Goal: Communication & Community: Answer question/provide support

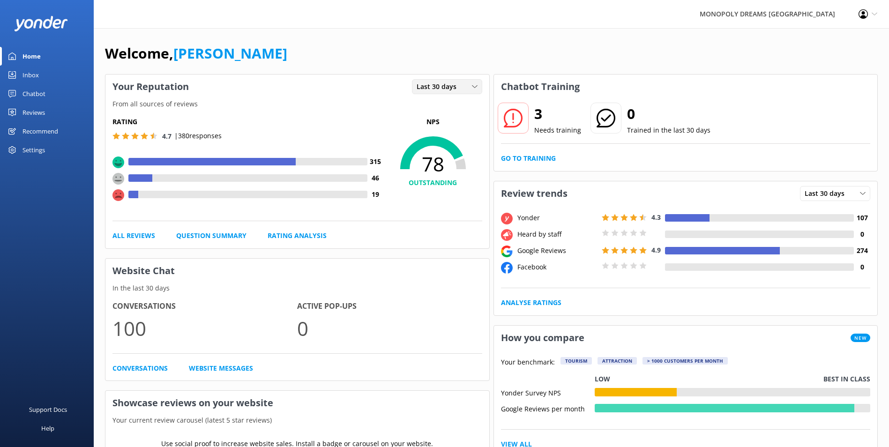
click at [452, 87] on span "Last 30 days" at bounding box center [439, 87] width 45 height 10
click at [451, 118] on link "Last 30 days" at bounding box center [454, 125] width 83 height 19
click at [454, 88] on span "Last 30 days" at bounding box center [439, 87] width 45 height 10
click at [442, 103] on div "Last 7 days" at bounding box center [432, 105] width 30 height 9
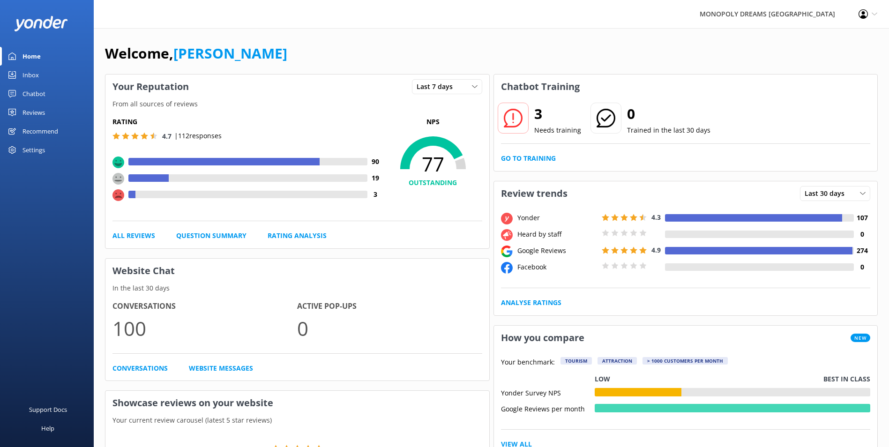
click at [27, 74] on div "Inbox" at bounding box center [31, 75] width 16 height 19
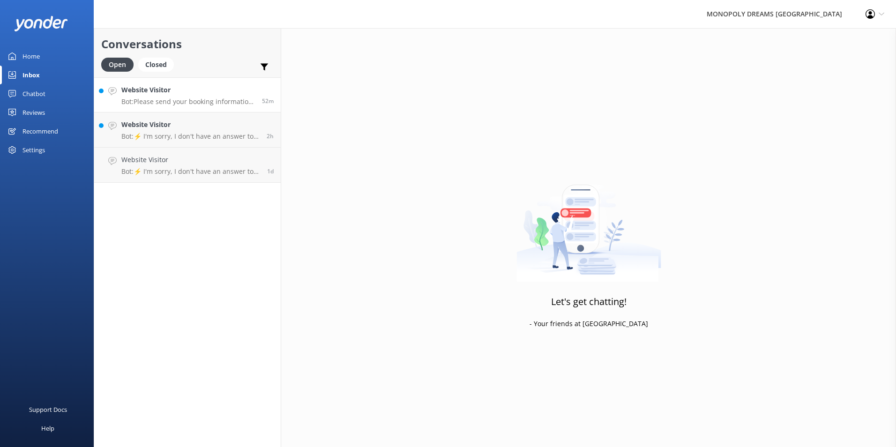
click at [235, 106] on link "Website Visitor Bot: Please send your booking information to [EMAIL_ADDRESS][DO…" at bounding box center [187, 94] width 187 height 35
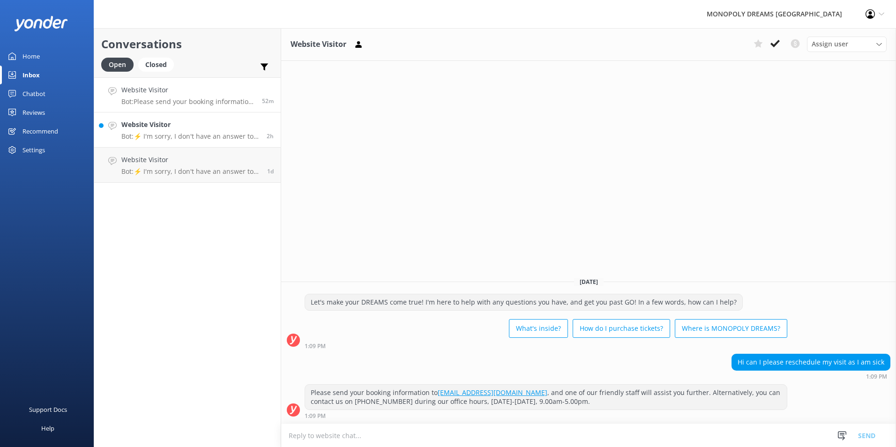
click at [195, 136] on p "Bot: ⚡ I'm sorry, I don't have an answer to your question. Could you please try…" at bounding box center [190, 136] width 138 height 8
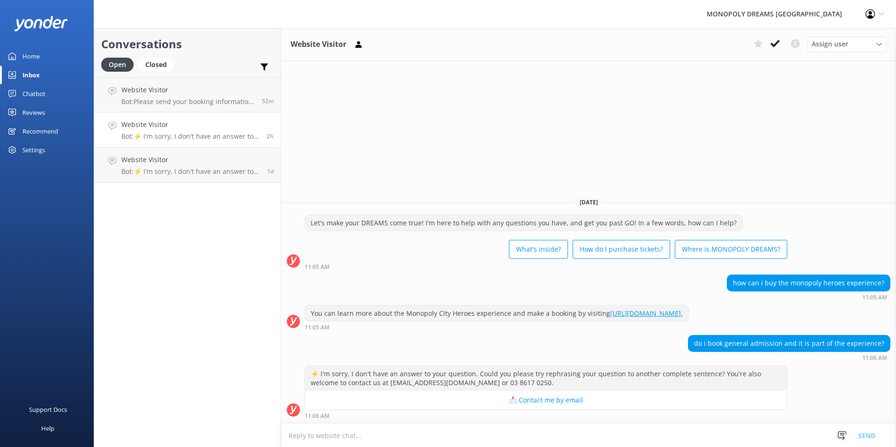
click at [669, 316] on link "[URL][DOMAIN_NAME]." at bounding box center [646, 313] width 73 height 9
click at [563, 430] on textarea at bounding box center [588, 435] width 615 height 23
type textarea "H"
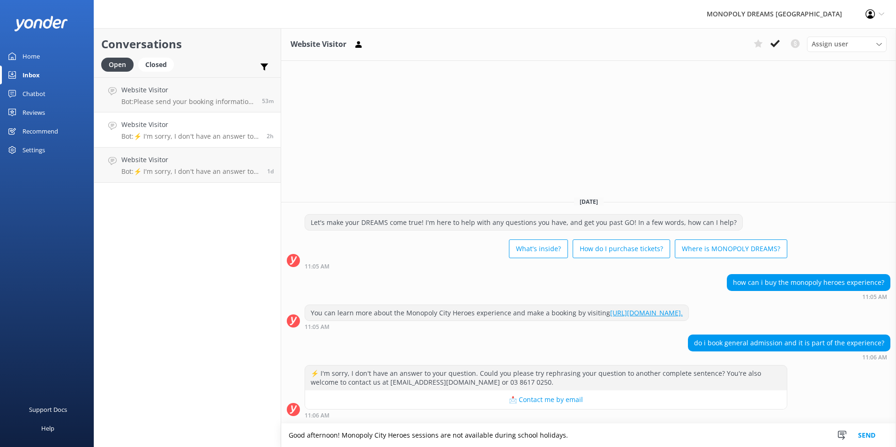
click at [593, 438] on textarea "Good afternoon! Monopoly City Heroes sessions are not available during school h…" at bounding box center [588, 435] width 615 height 23
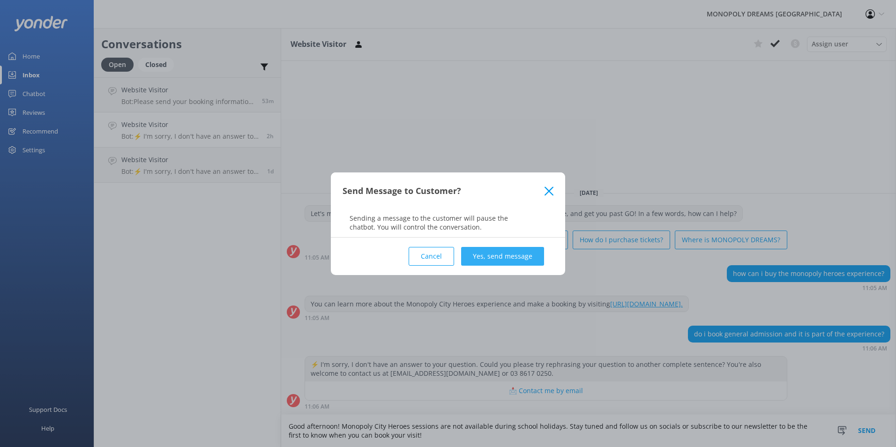
type textarea "Good afternoon! Monopoly City Heroes sessions are not available during school h…"
click at [492, 256] on button "Yes, send message" at bounding box center [502, 256] width 83 height 19
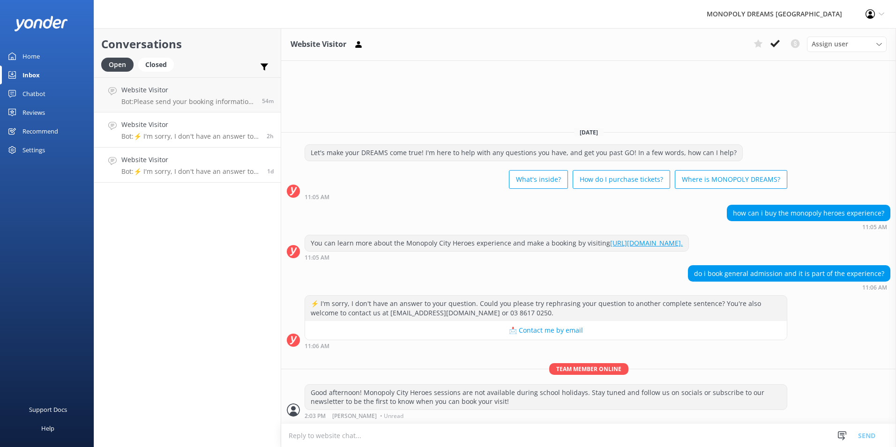
click at [212, 164] on h4 "Website Visitor" at bounding box center [190, 160] width 139 height 10
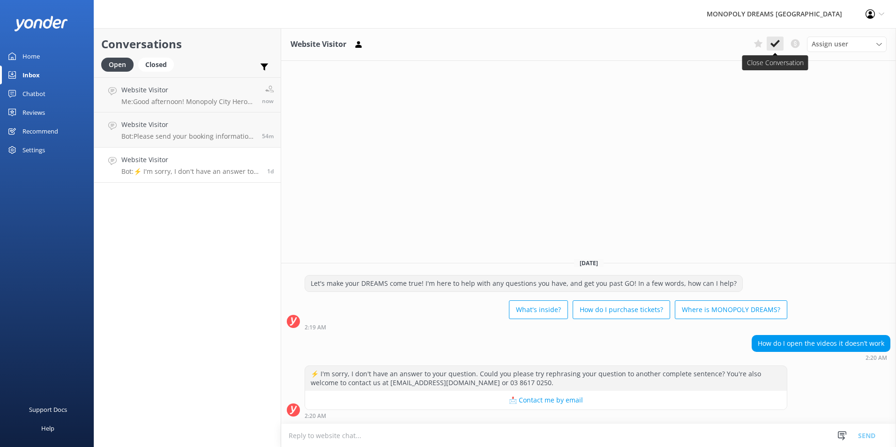
click at [770, 45] on button at bounding box center [775, 44] width 17 height 14
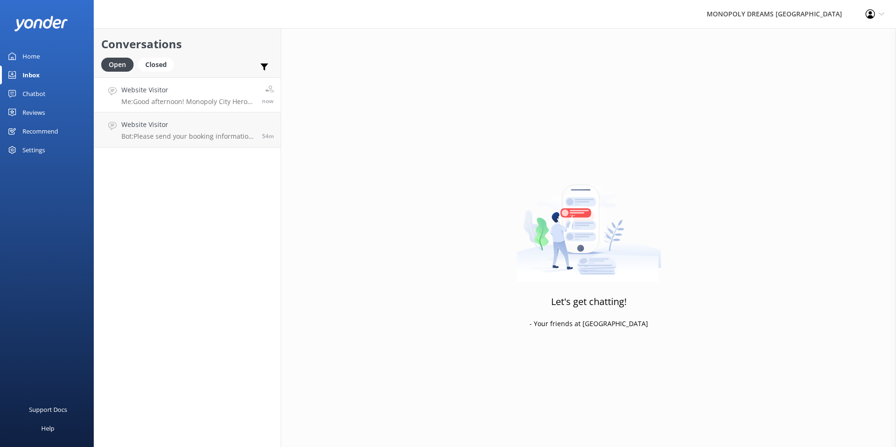
click at [204, 95] on h4 "Website Visitor" at bounding box center [188, 90] width 134 height 10
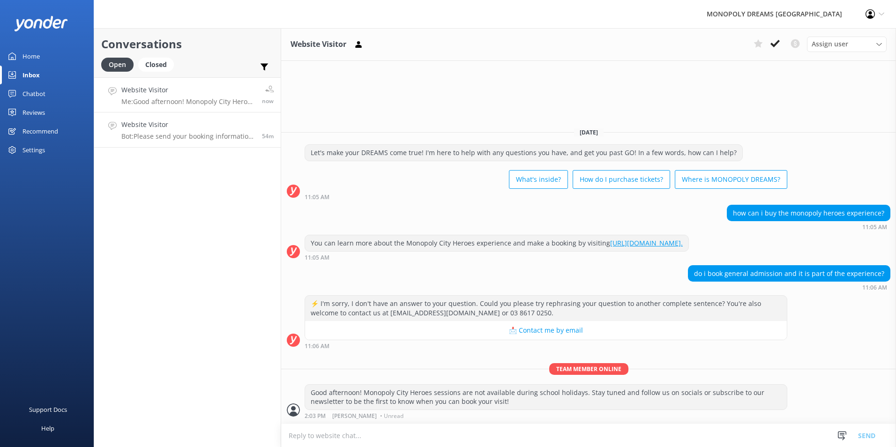
click at [210, 143] on link "Website Visitor Bot: Please send your booking information to [EMAIL_ADDRESS][DO…" at bounding box center [187, 130] width 187 height 35
